Goal: Navigation & Orientation: Understand site structure

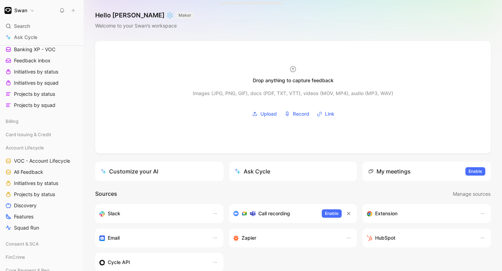
scroll to position [105, 0]
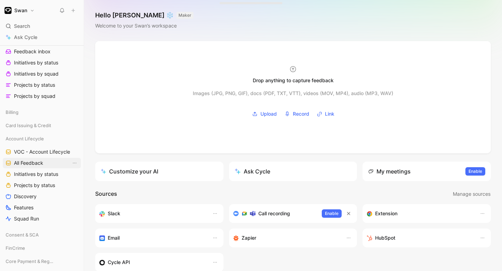
click at [32, 167] on link "All Feedback" at bounding box center [42, 163] width 78 height 10
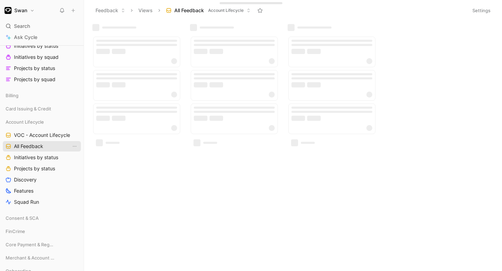
scroll to position [89, 0]
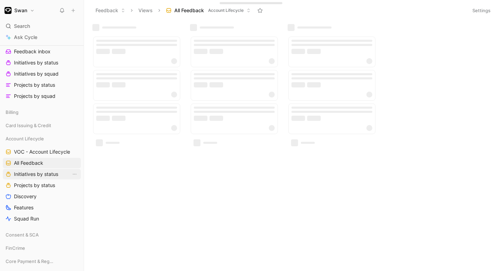
click at [34, 173] on span "Initiatives by status" at bounding box center [36, 174] width 44 height 7
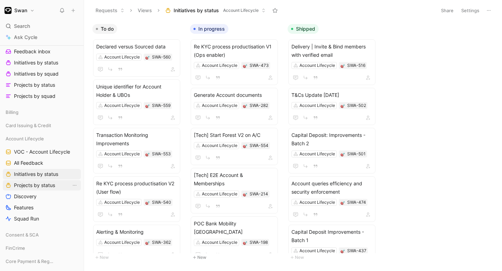
click at [53, 185] on span "Projects by status" at bounding box center [34, 185] width 41 height 7
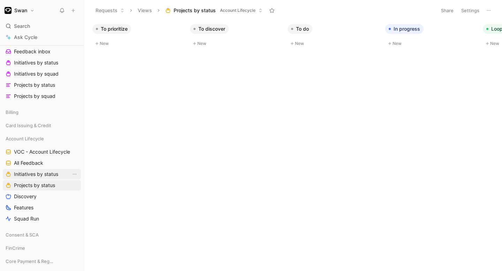
click at [45, 174] on span "Initiatives by status" at bounding box center [36, 174] width 44 height 7
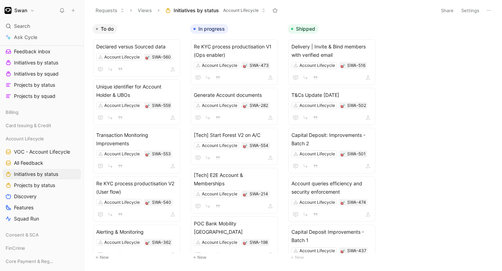
click at [188, 12] on span "Initiatives by status" at bounding box center [196, 10] width 45 height 7
click at [480, 10] on button "Settings" at bounding box center [470, 11] width 24 height 10
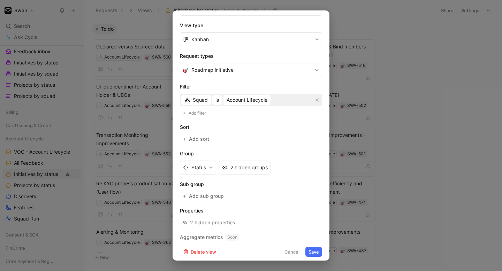
scroll to position [105, 0]
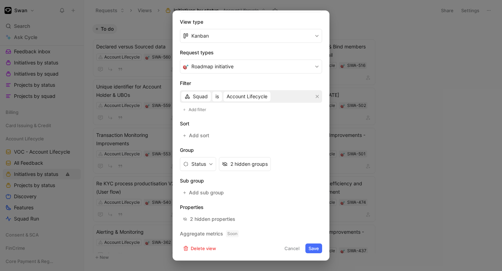
click at [388, 115] on div at bounding box center [251, 135] width 502 height 271
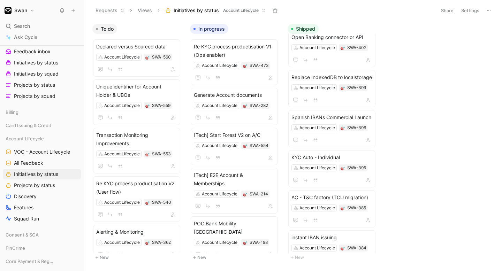
scroll to position [518, 0]
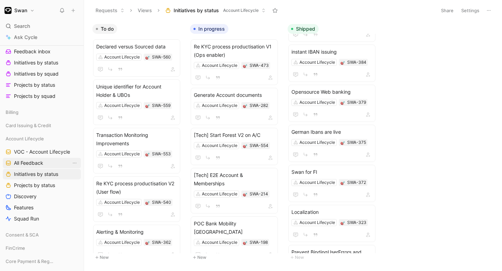
click at [46, 162] on link "All Feedback" at bounding box center [42, 163] width 78 height 10
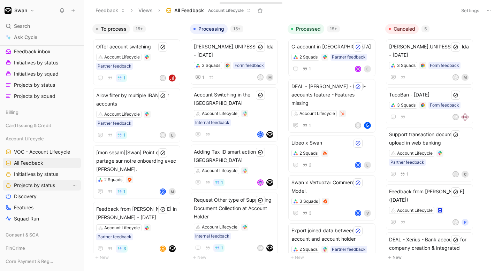
click at [40, 186] on span "Projects by status" at bounding box center [34, 185] width 41 height 7
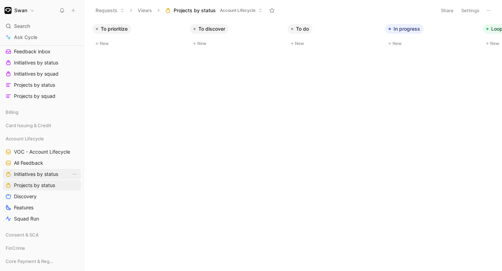
click at [54, 173] on span "Initiatives by status" at bounding box center [36, 174] width 44 height 7
